Goal: Information Seeking & Learning: Compare options

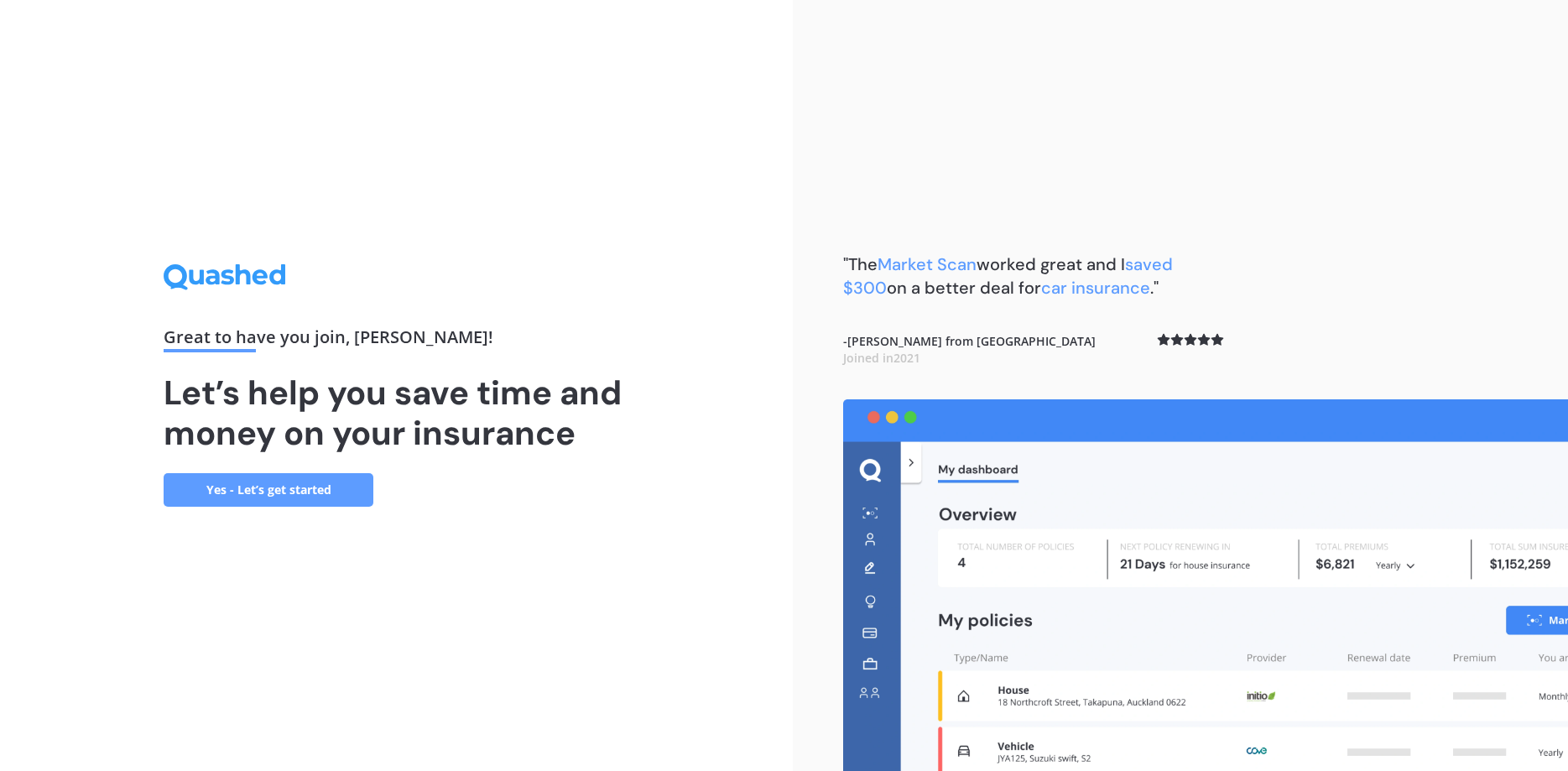
click at [303, 481] on link "Yes - Let’s get started" at bounding box center [268, 490] width 210 height 34
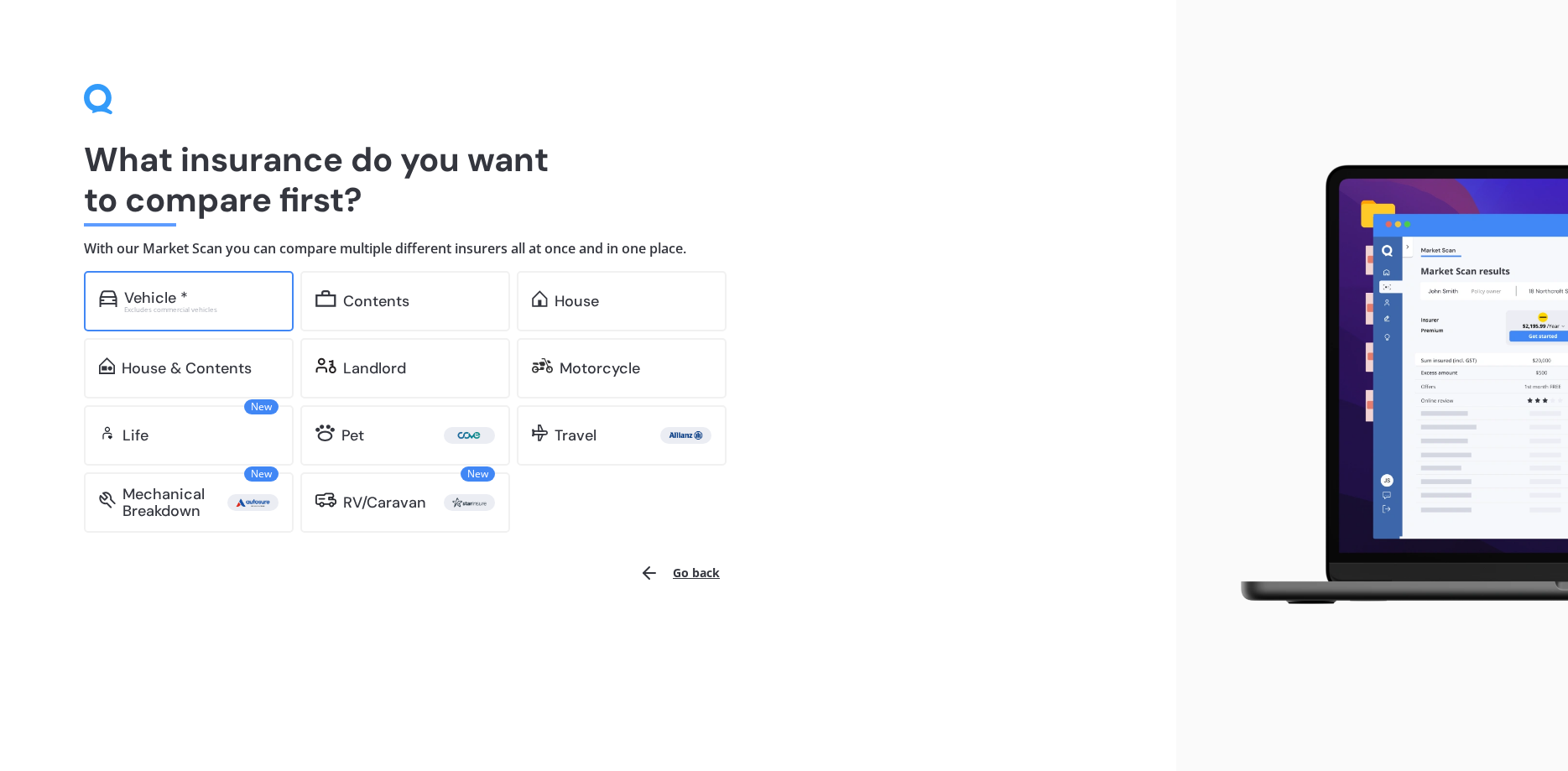
click at [154, 300] on div "Vehicle *" at bounding box center [155, 298] width 64 height 17
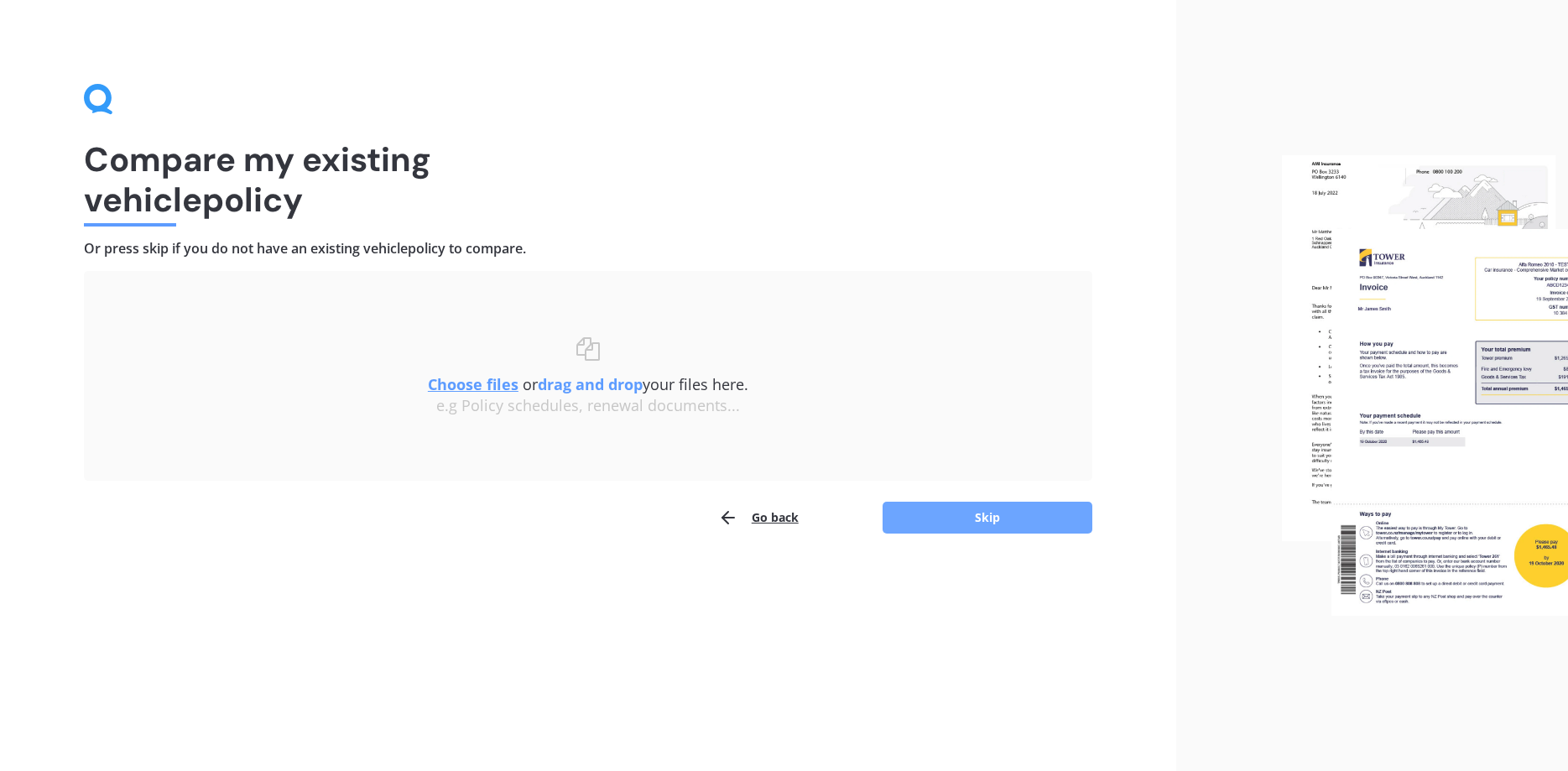
click at [970, 515] on button "Skip" at bounding box center [987, 518] width 210 height 32
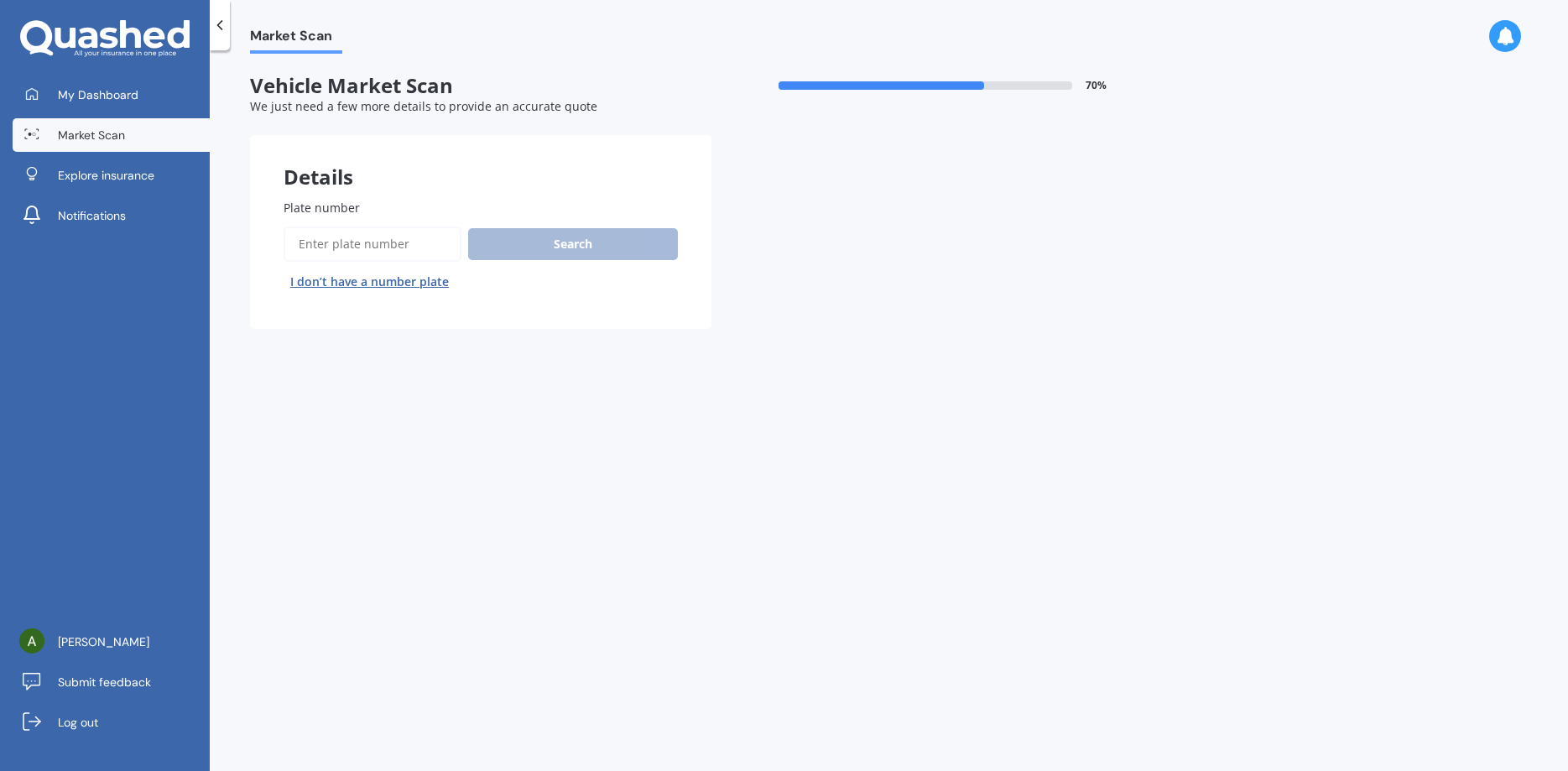
click at [411, 243] on input "Plate number" at bounding box center [372, 244] width 178 height 35
type input "mfe186"
click at [567, 233] on button "Search" at bounding box center [572, 245] width 210 height 32
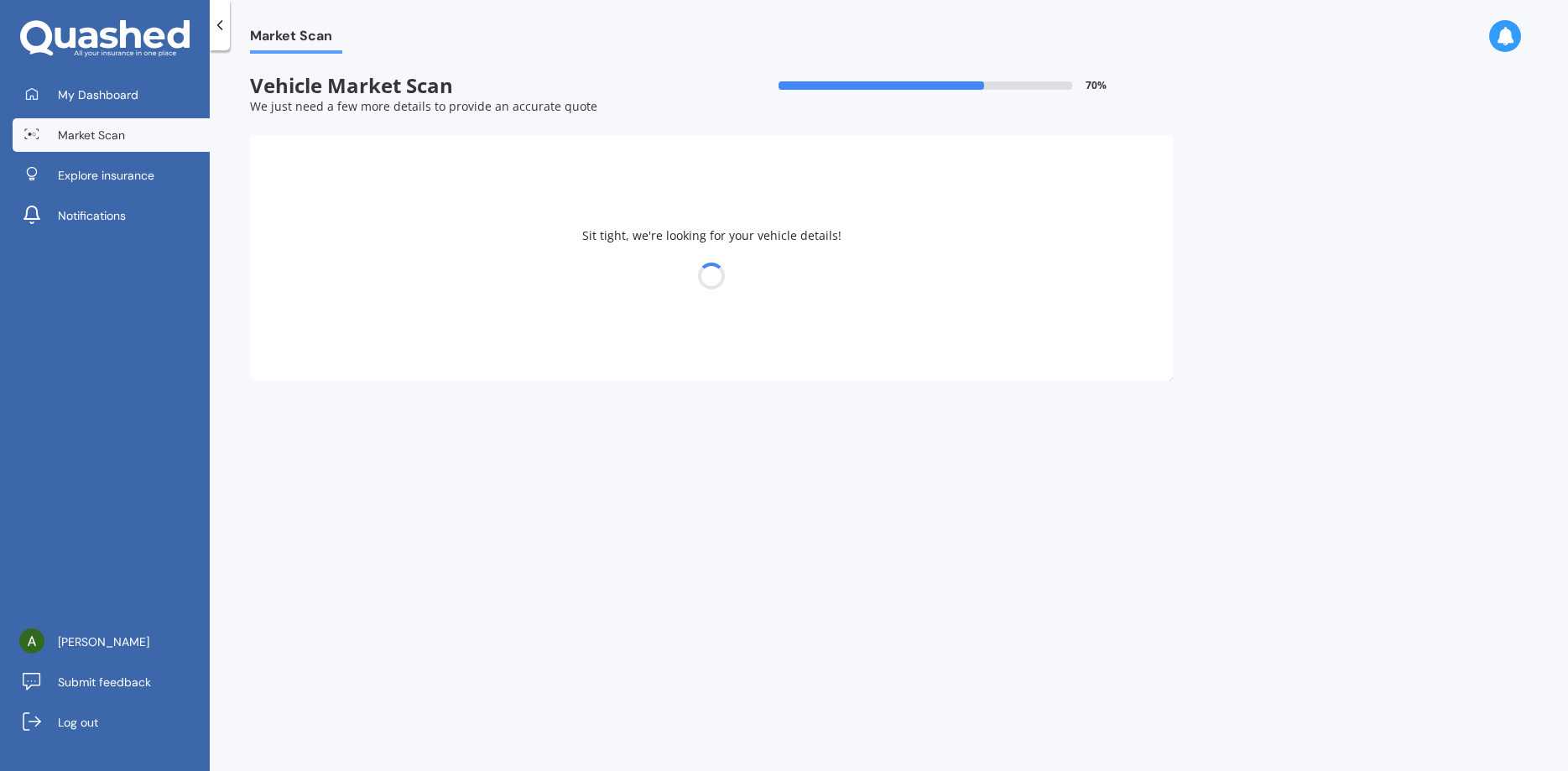
select select "SUBARU"
select select "IMPREZA"
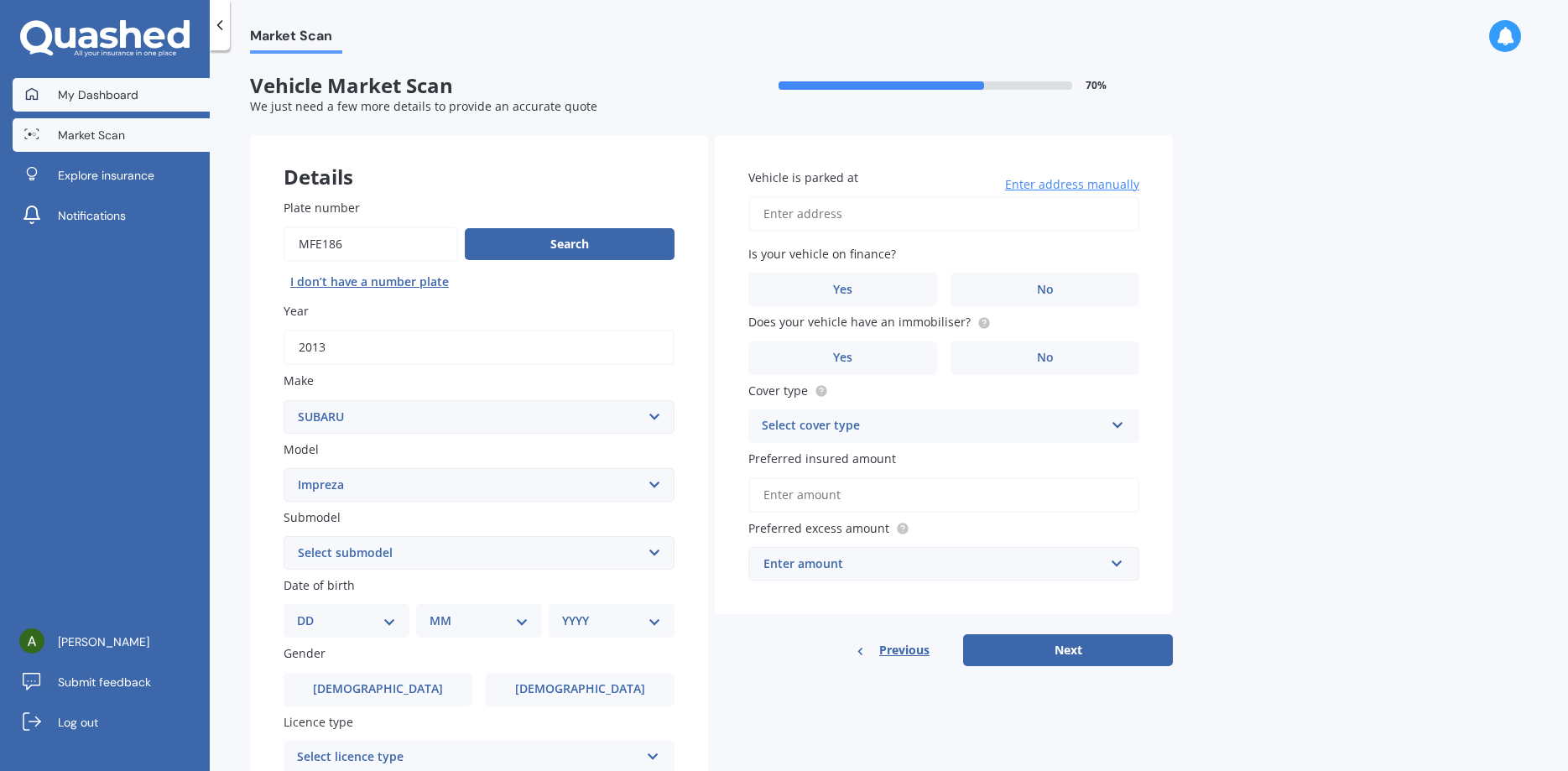
click at [107, 93] on span "My Dashboard" at bounding box center [98, 95] width 81 height 17
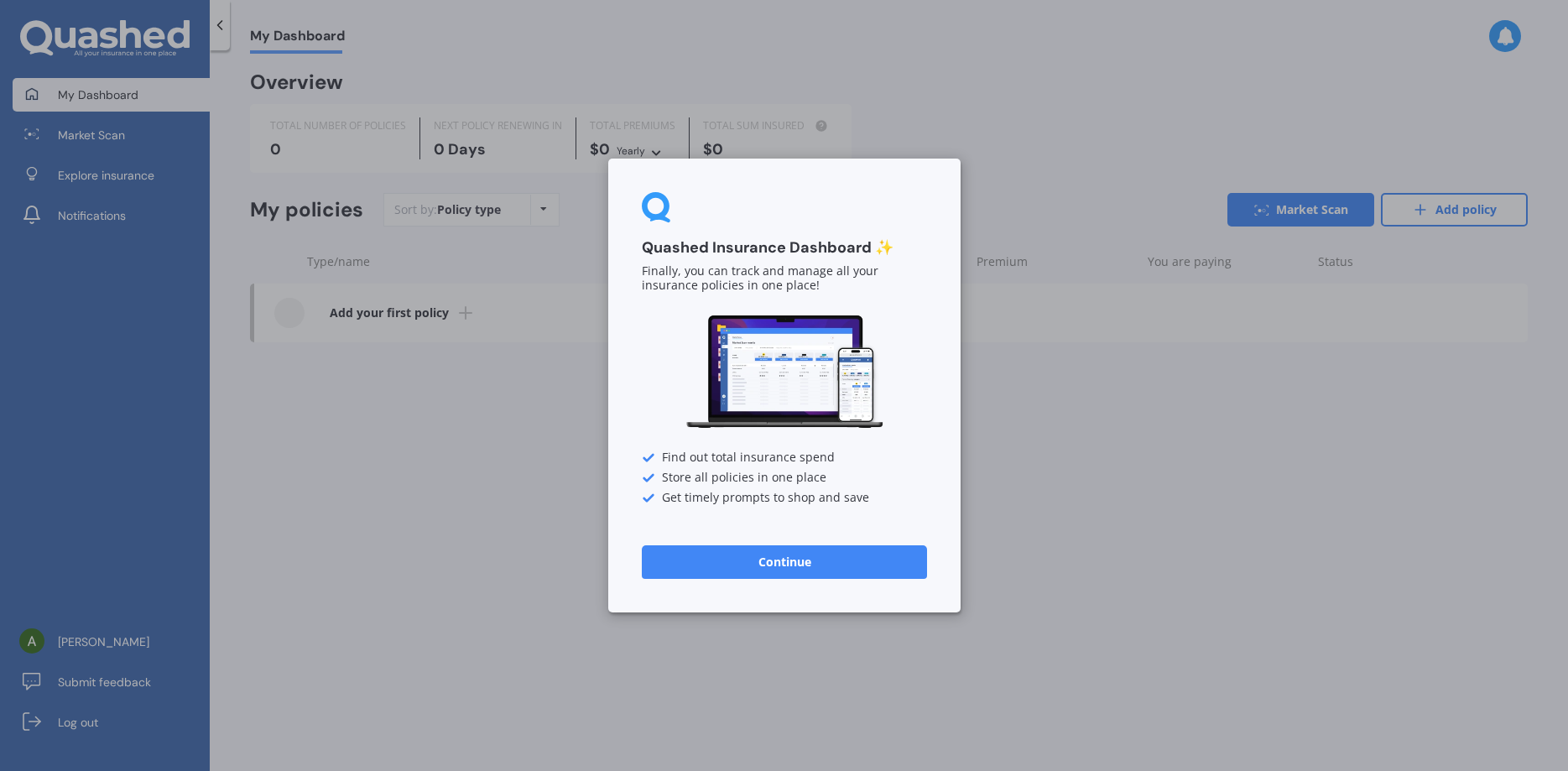
click at [761, 559] on button "Continue" at bounding box center [785, 562] width 285 height 34
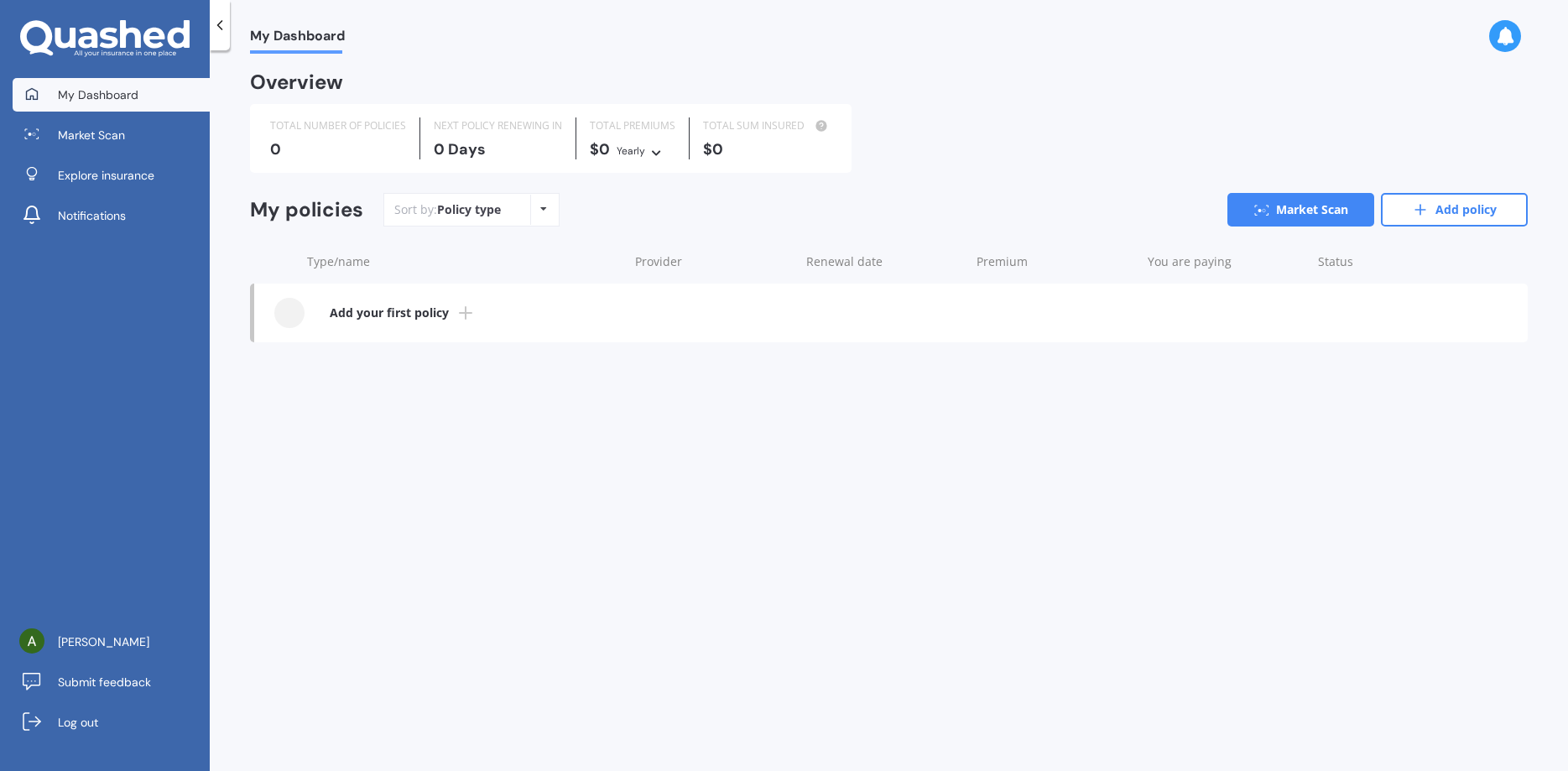
click at [223, 22] on icon at bounding box center [220, 25] width 17 height 17
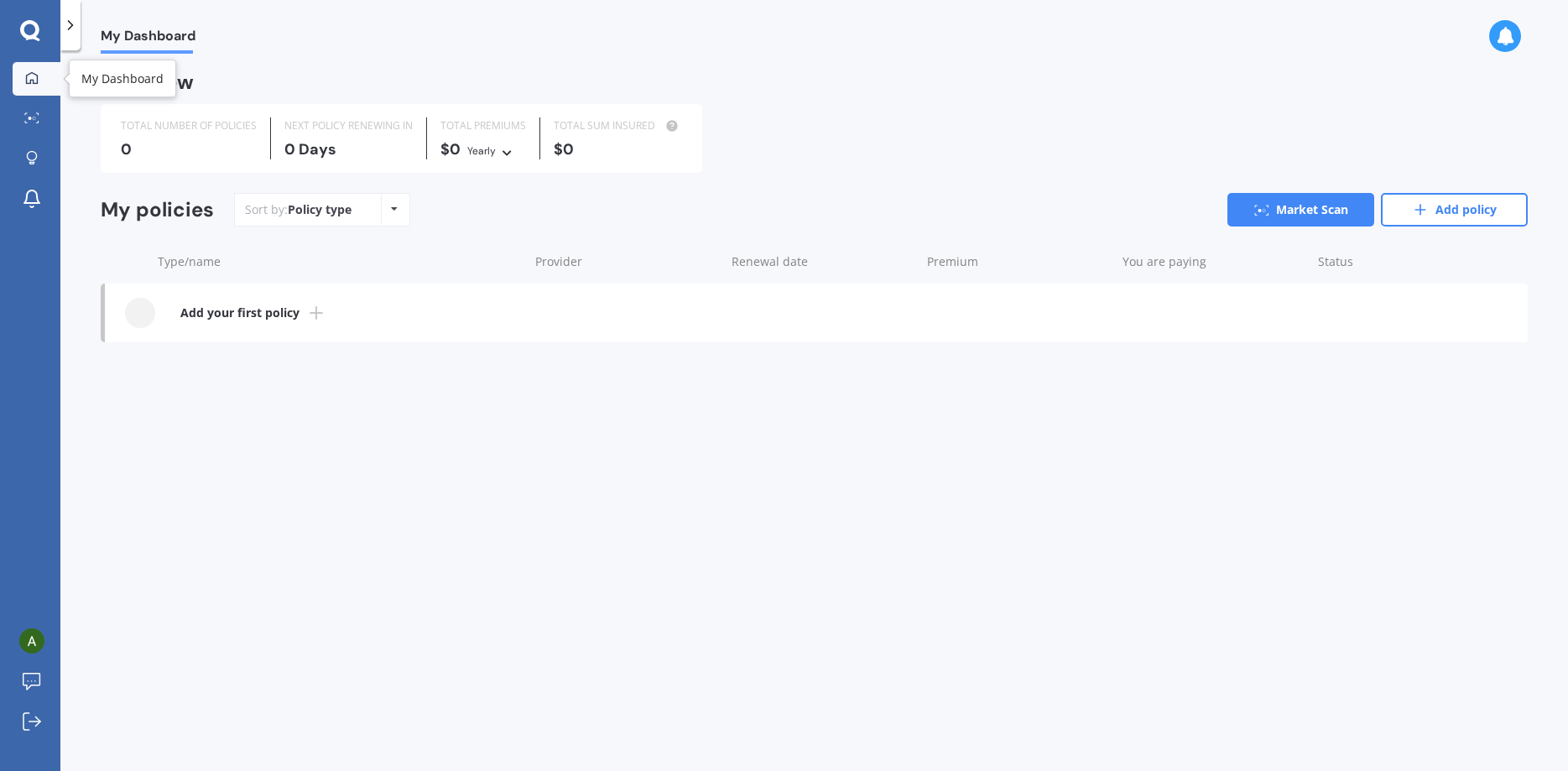
click at [30, 78] on icon at bounding box center [32, 78] width 14 height 14
click at [31, 637] on img at bounding box center [32, 641] width 25 height 25
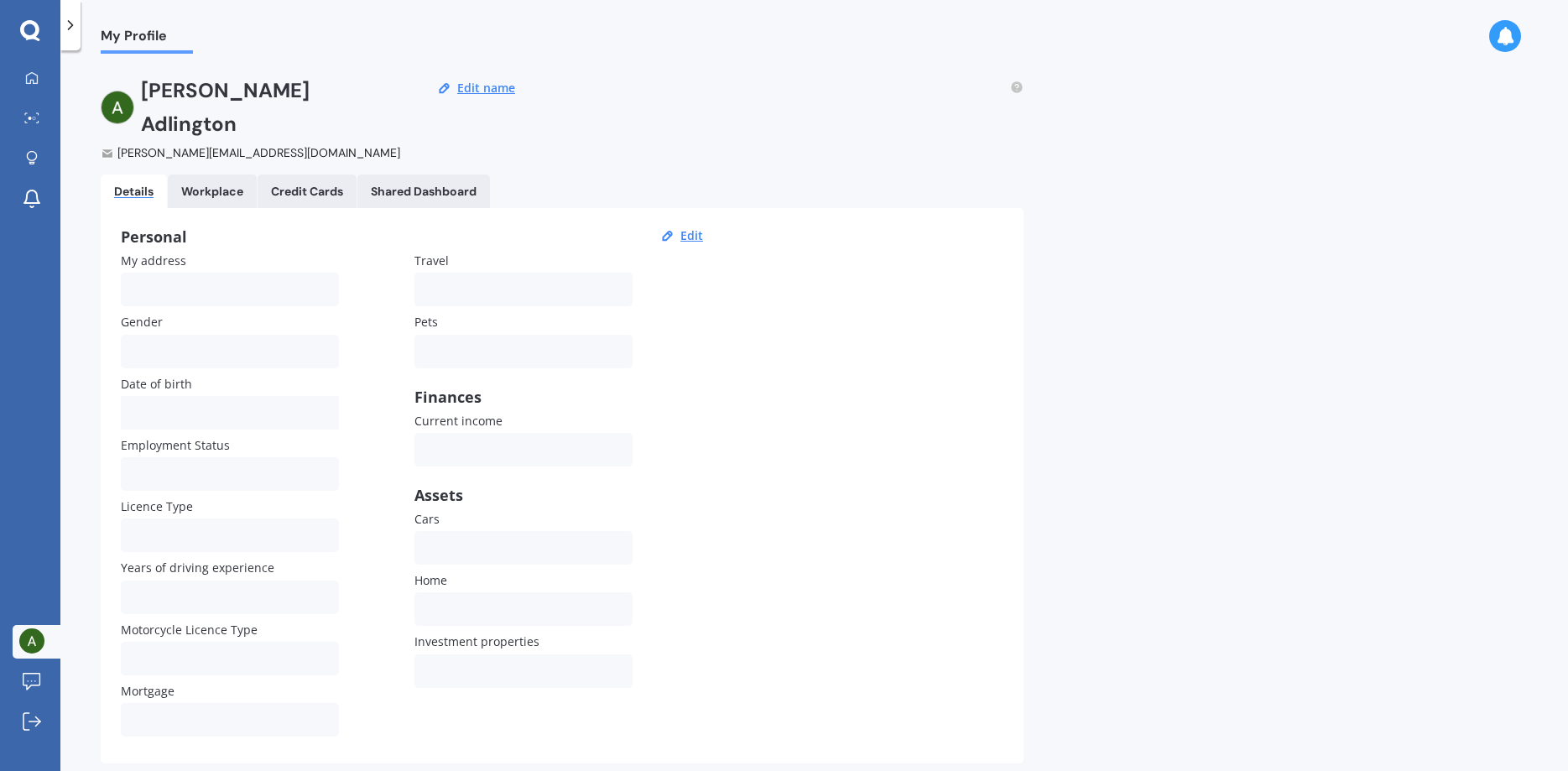
click at [31, 637] on img at bounding box center [32, 641] width 25 height 25
click at [30, 78] on icon at bounding box center [32, 78] width 14 height 14
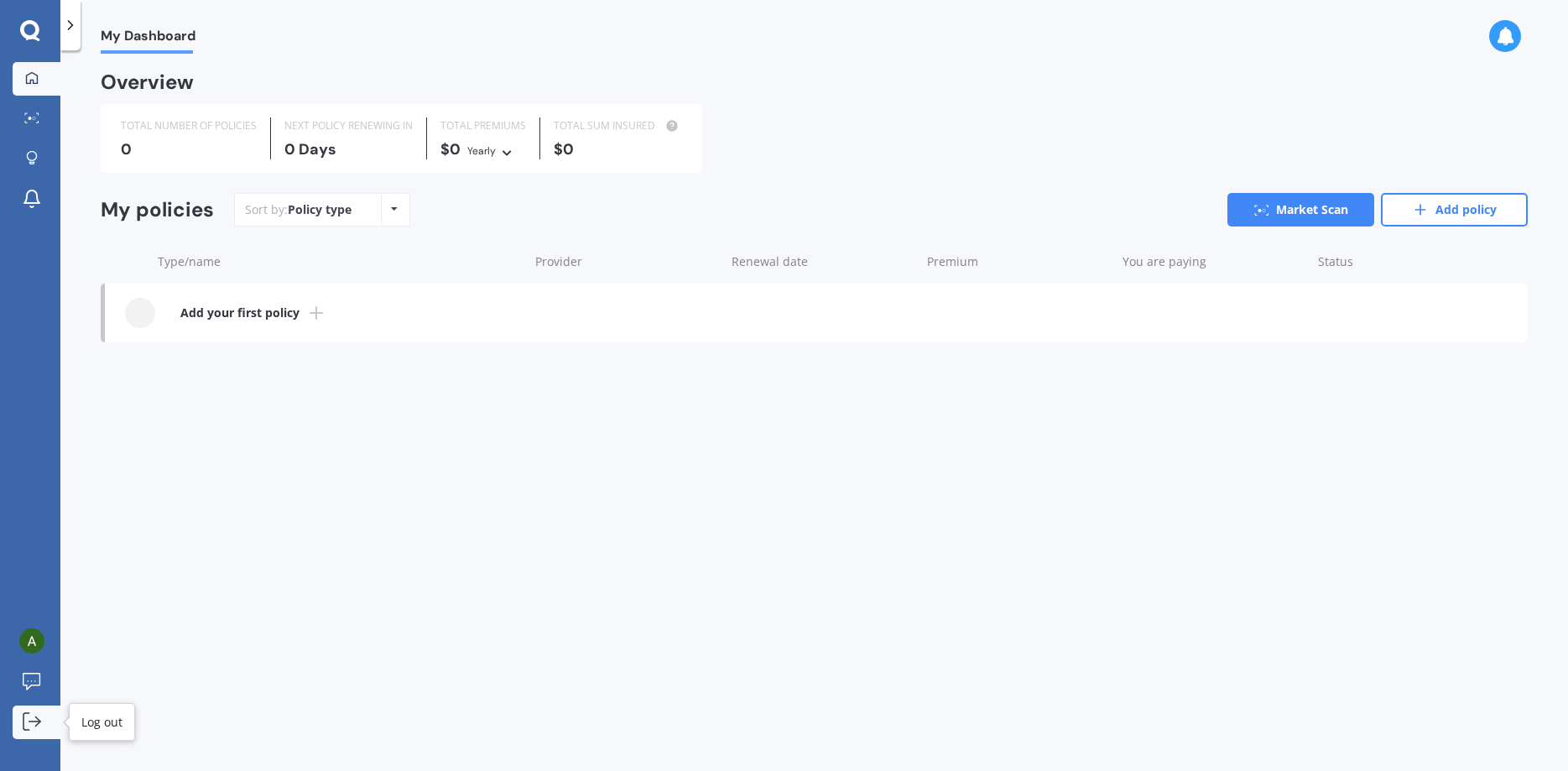
click at [29, 716] on icon at bounding box center [32, 722] width 19 height 19
